Goal: Communication & Community: Answer question/provide support

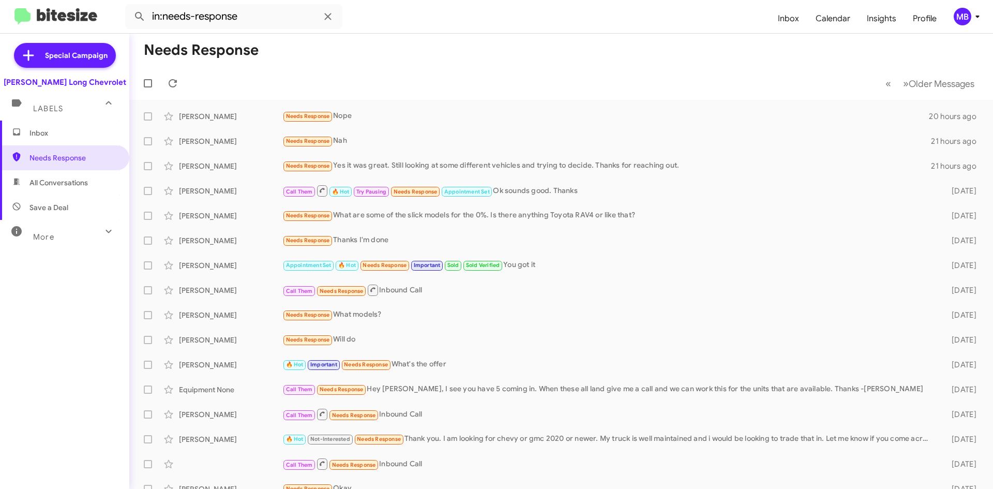
click at [75, 138] on span "Inbox" at bounding box center [73, 133] width 88 height 10
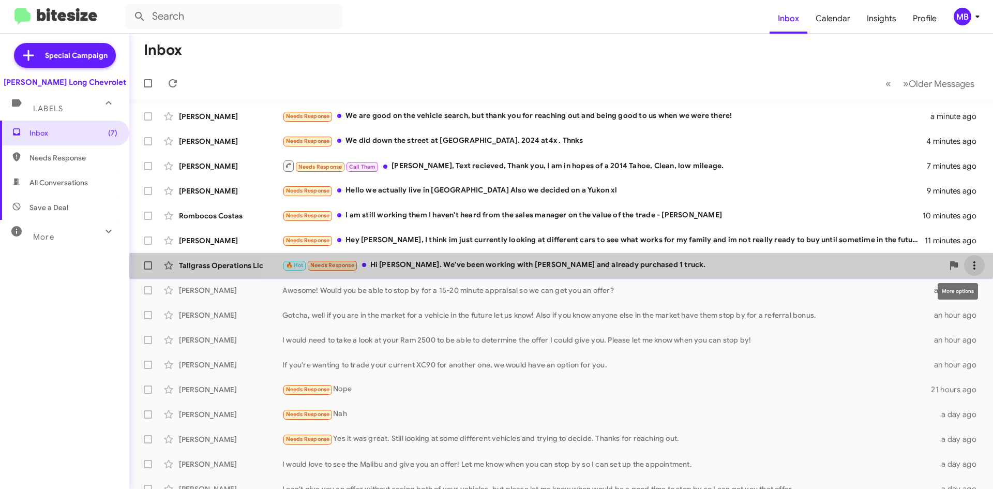
click at [973, 269] on icon at bounding box center [974, 265] width 2 height 8
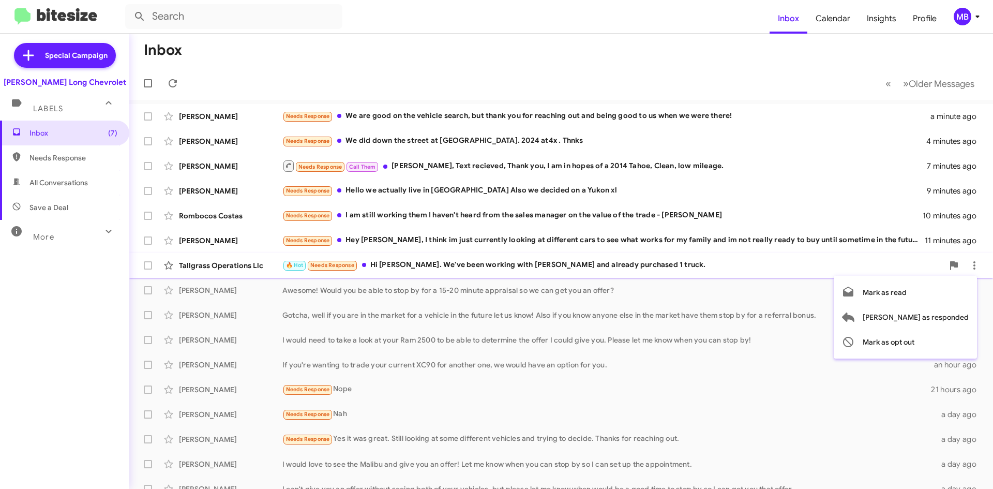
click at [16, 335] on div at bounding box center [496, 244] width 993 height 489
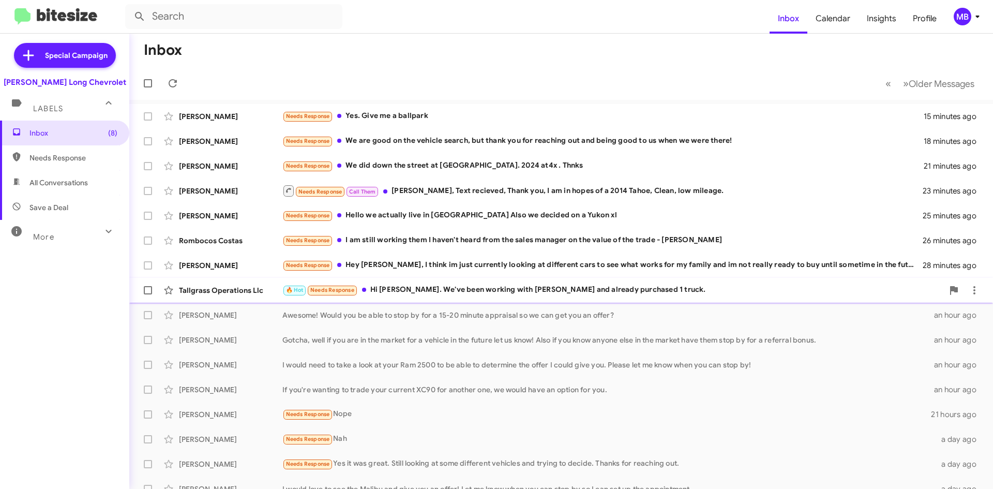
click at [706, 290] on div "🔥 Hot Needs Response Hi [PERSON_NAME]. We've been working with [PERSON_NAME] an…" at bounding box center [612, 290] width 661 height 12
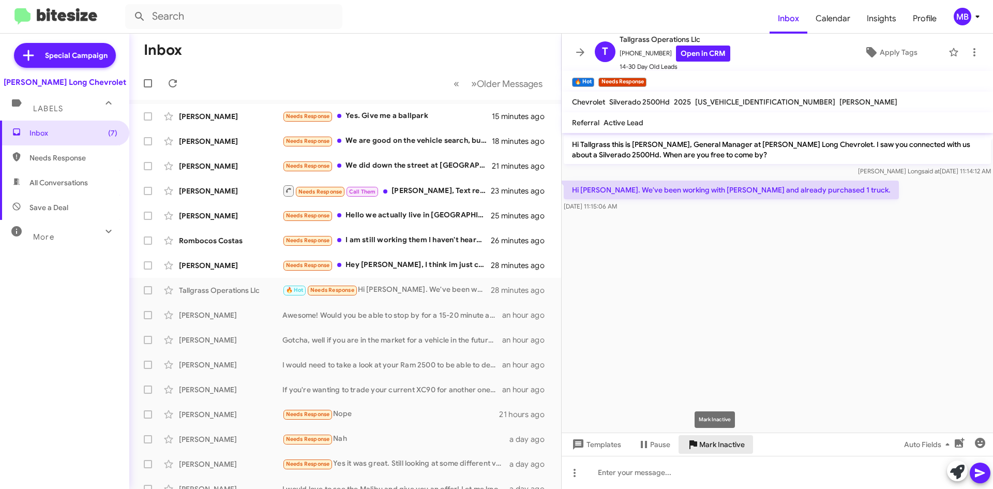
click at [727, 447] on span "Mark Inactive" at bounding box center [722, 444] width 46 height 19
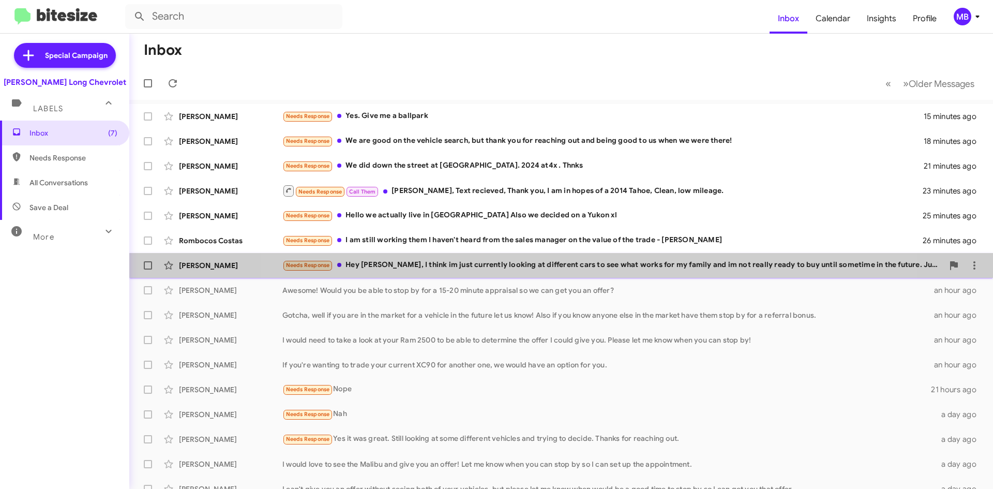
click at [581, 270] on div "Needs Response Hey [PERSON_NAME], I think im just currently looking at differen…" at bounding box center [612, 265] width 661 height 12
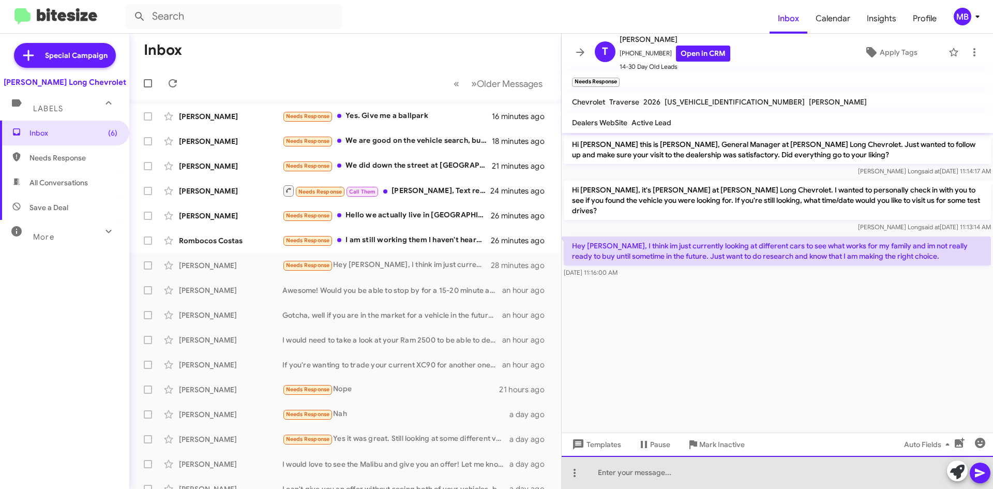
click at [745, 476] on div at bounding box center [777, 472] width 431 height 33
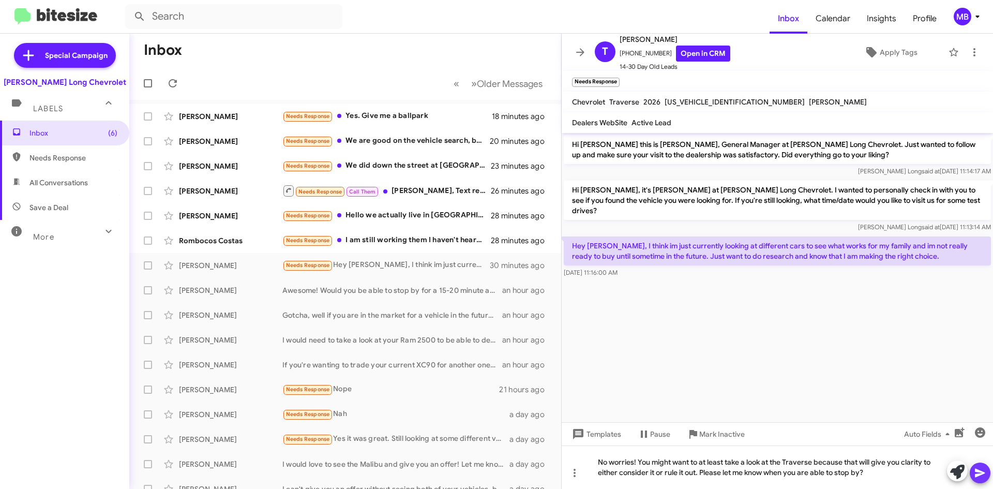
click at [975, 472] on icon at bounding box center [980, 472] width 12 height 12
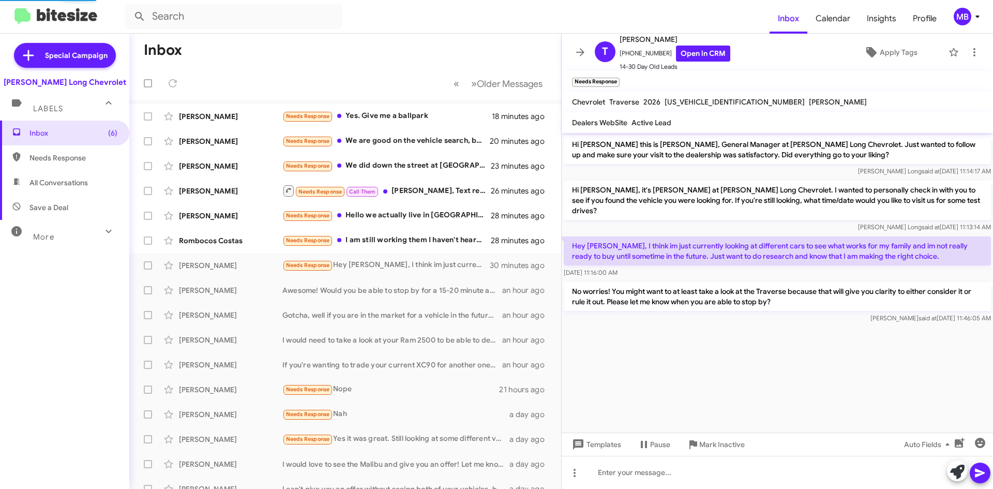
click at [95, 160] on span "Needs Response" at bounding box center [73, 158] width 88 height 10
type input "in:needs-response"
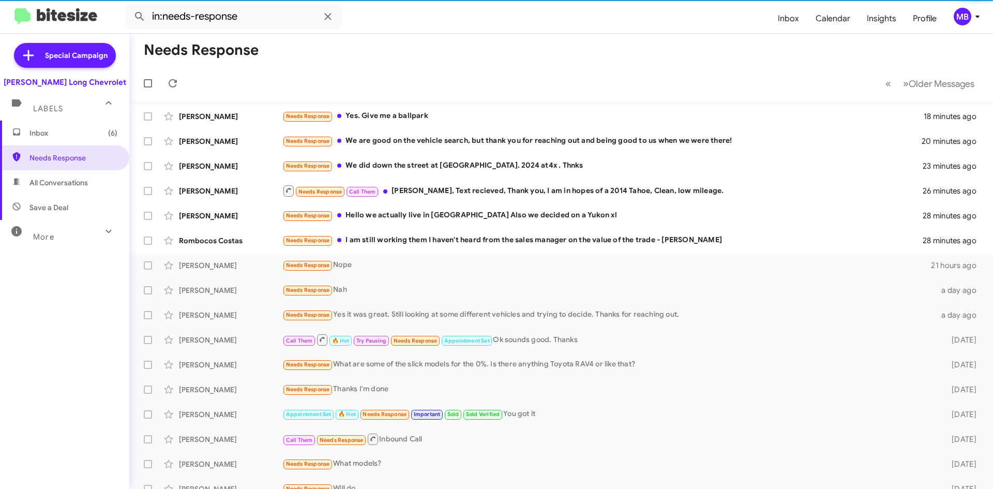
click at [94, 132] on span "Inbox (6)" at bounding box center [73, 133] width 88 height 10
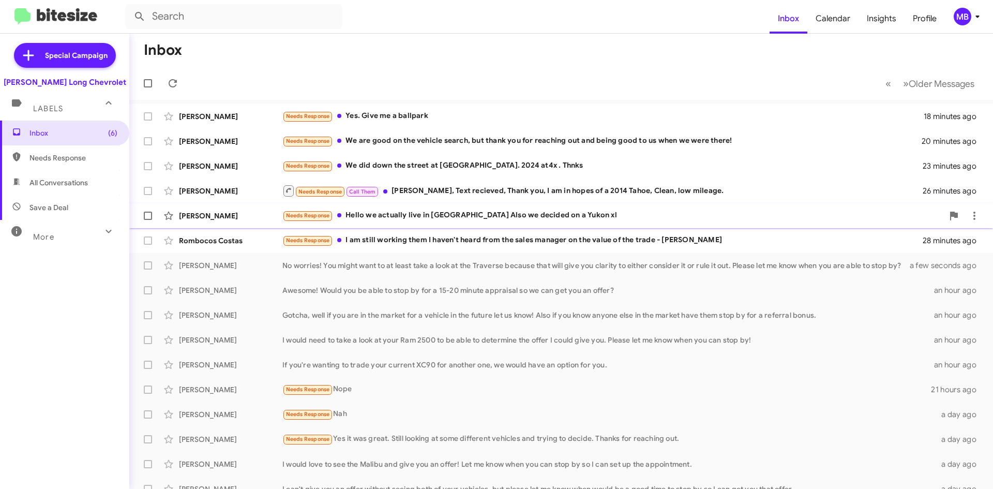
click at [593, 215] on div "Needs Response Hello we actually live in [GEOGRAPHIC_DATA] Also we decided on a…" at bounding box center [612, 215] width 661 height 12
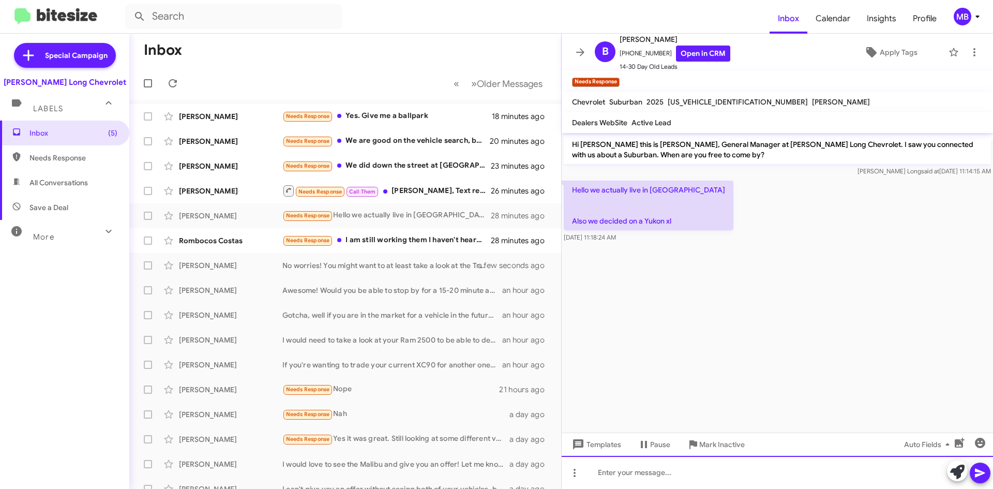
click at [705, 463] on div at bounding box center [777, 472] width 431 height 33
click at [615, 474] on div at bounding box center [777, 472] width 431 height 33
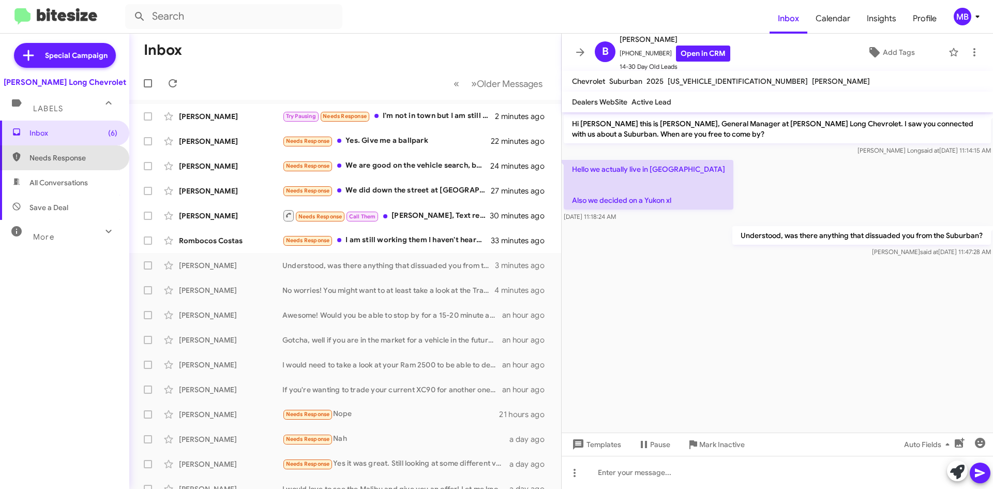
click at [78, 153] on span "Needs Response" at bounding box center [73, 158] width 88 height 10
type input "in:needs-response"
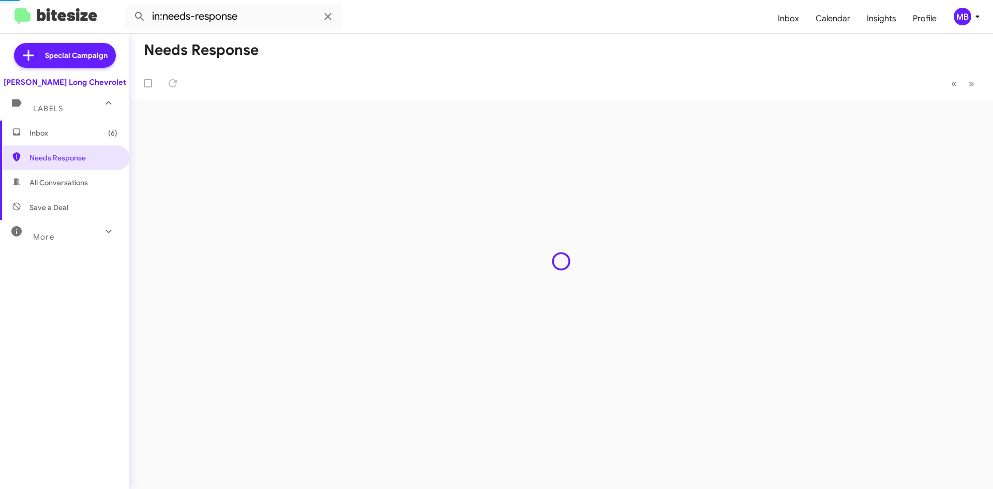
click at [79, 136] on span "Inbox (6)" at bounding box center [73, 133] width 88 height 10
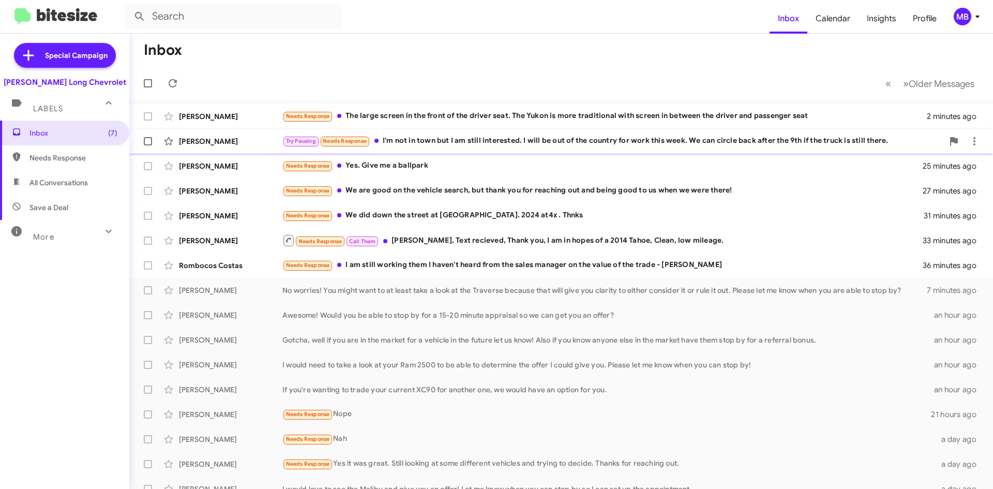
click at [434, 137] on div "Try Pausing Needs Response I'm not in town but I am still interested. I will be…" at bounding box center [612, 141] width 661 height 12
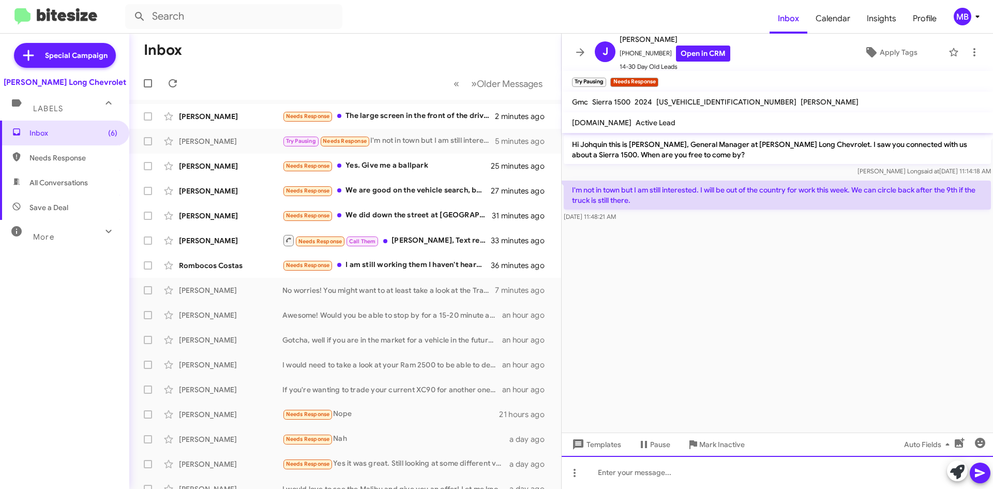
click at [785, 481] on div at bounding box center [777, 472] width 431 height 33
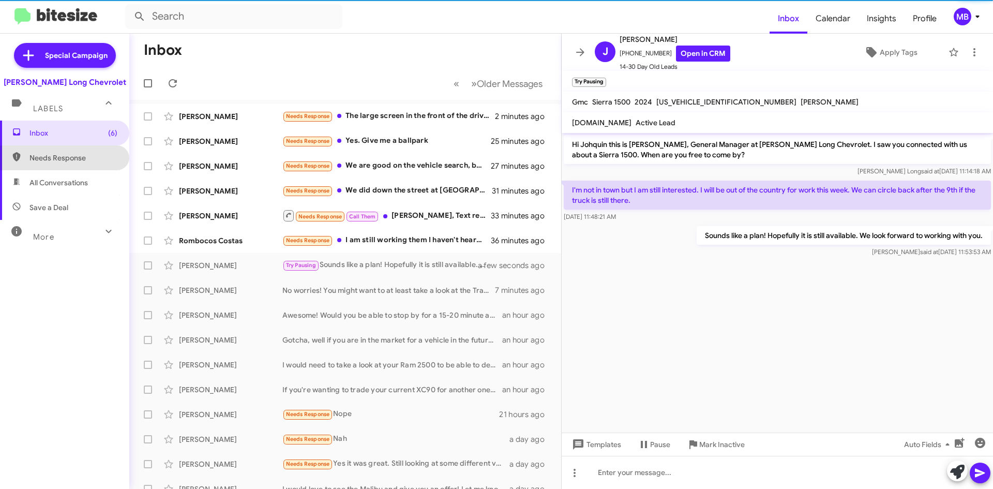
click at [86, 165] on span "Needs Response" at bounding box center [64, 157] width 129 height 25
type input "in:needs-response"
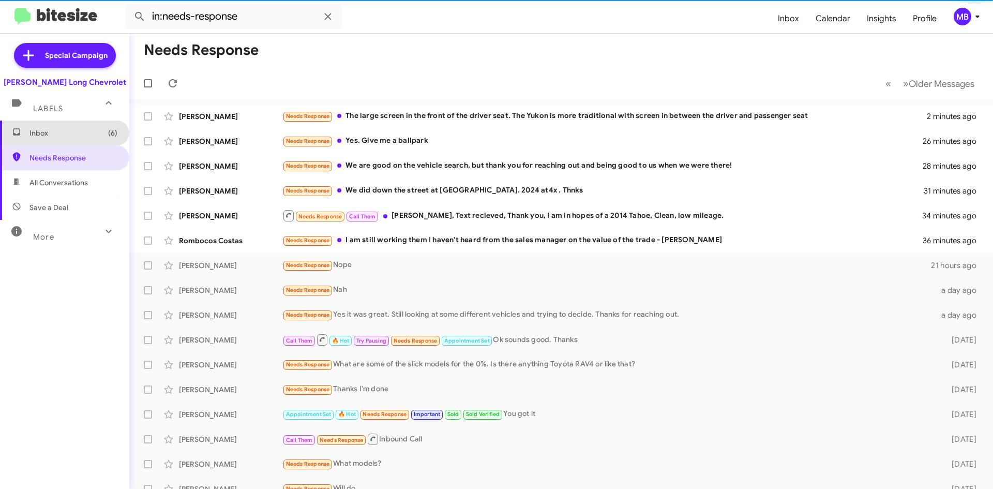
click at [102, 142] on span "Inbox (6)" at bounding box center [64, 132] width 129 height 25
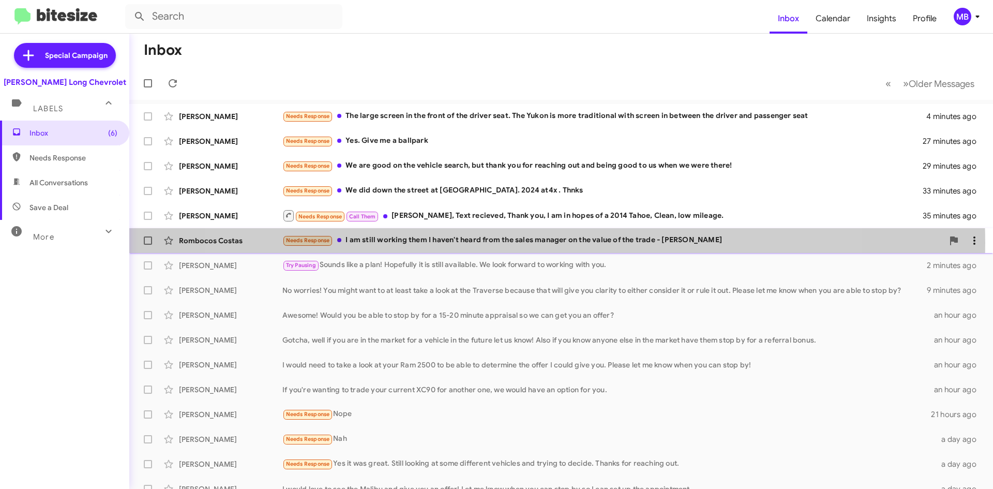
click at [529, 243] on div "Needs Response I am still working them I haven't heard from the sales manager o…" at bounding box center [612, 240] width 661 height 12
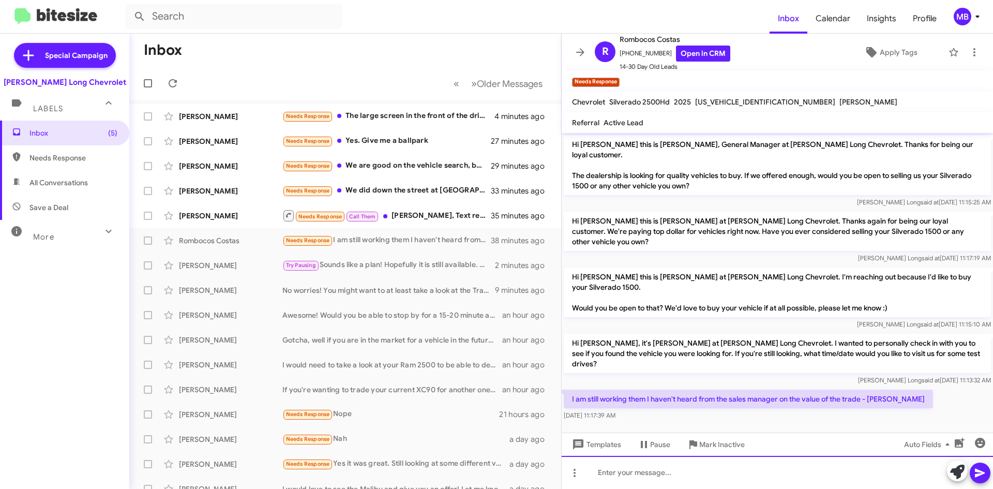
click at [810, 481] on div at bounding box center [777, 472] width 431 height 33
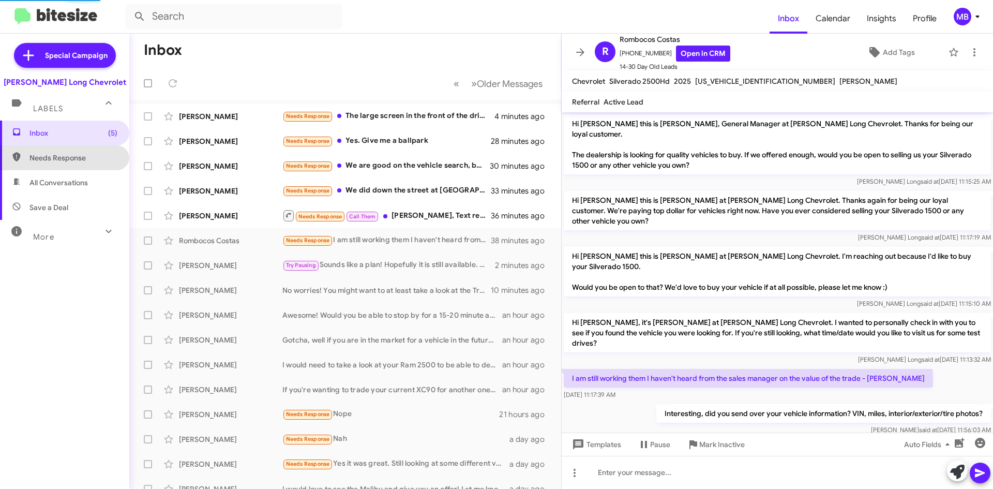
click at [96, 165] on span "Needs Response" at bounding box center [64, 157] width 129 height 25
type input "in:needs-response"
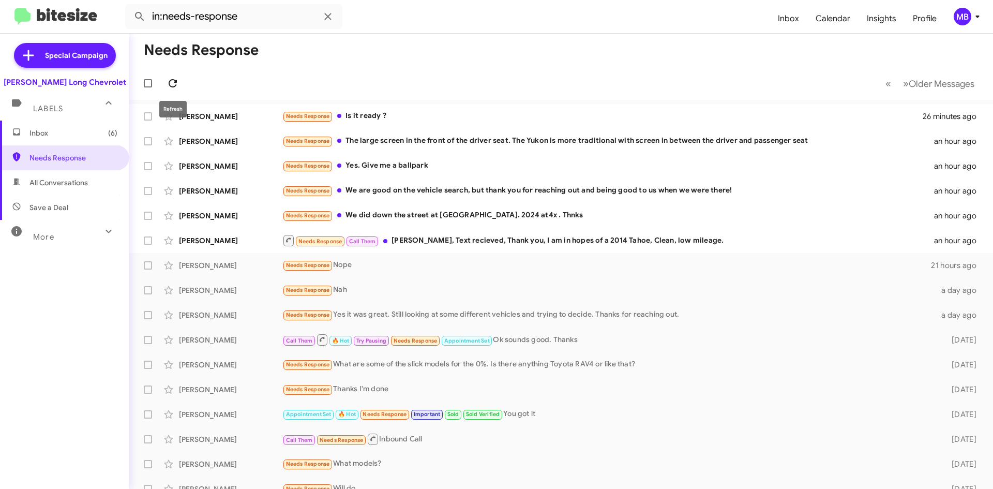
click at [170, 83] on icon at bounding box center [173, 83] width 12 height 12
click at [677, 196] on div "Needs Response We are good on the vehicle search, but thank you for reaching ou…" at bounding box center [612, 191] width 661 height 12
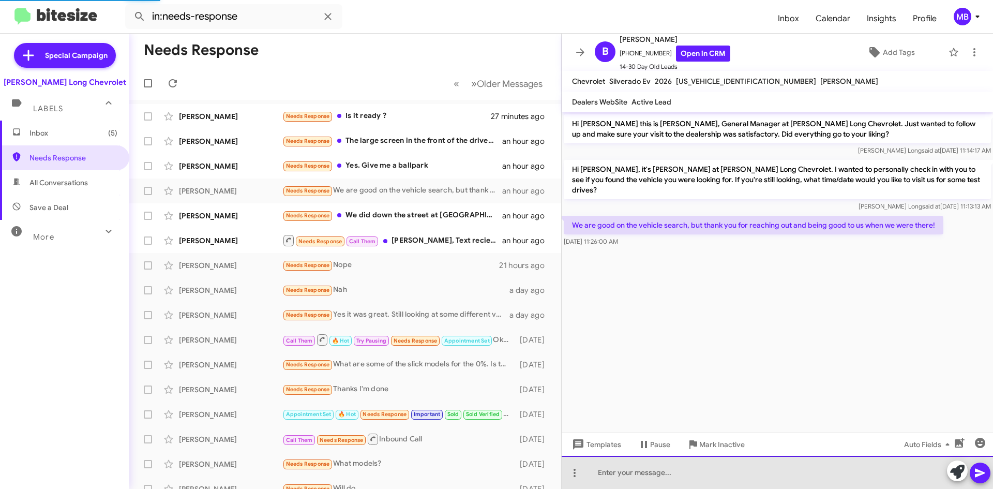
click at [720, 463] on div at bounding box center [777, 472] width 431 height 33
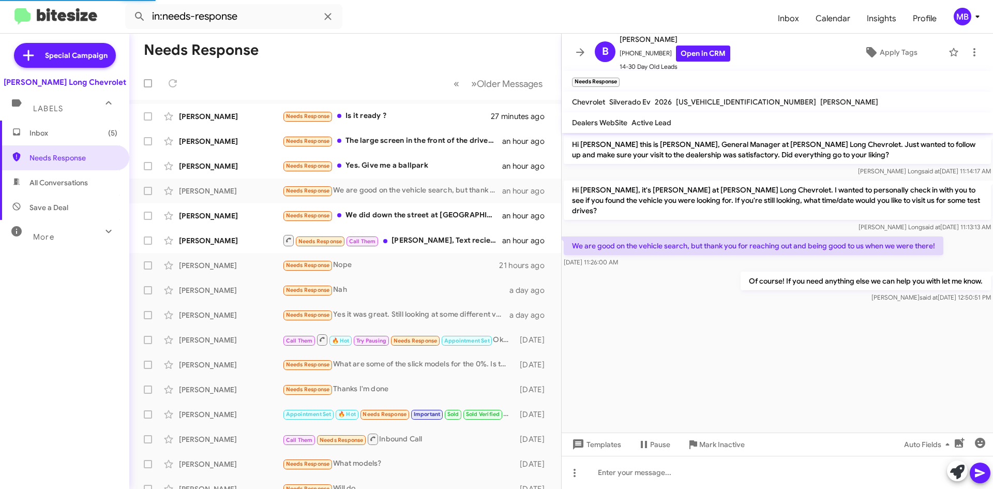
click at [70, 185] on span "All Conversations" at bounding box center [58, 182] width 58 height 10
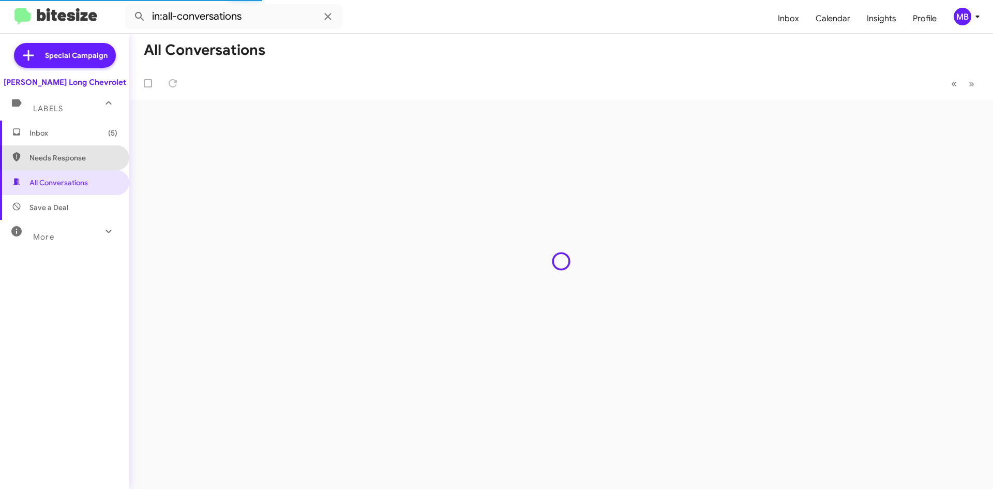
click at [84, 146] on span "Needs Response" at bounding box center [64, 157] width 129 height 25
type input "in:needs-response"
